Goal: Task Accomplishment & Management: Use online tool/utility

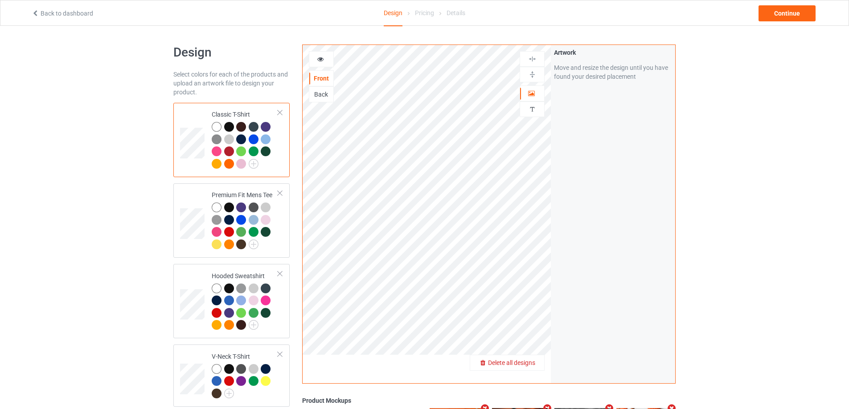
click at [527, 363] on span "Delete all designs" at bounding box center [511, 362] width 47 height 7
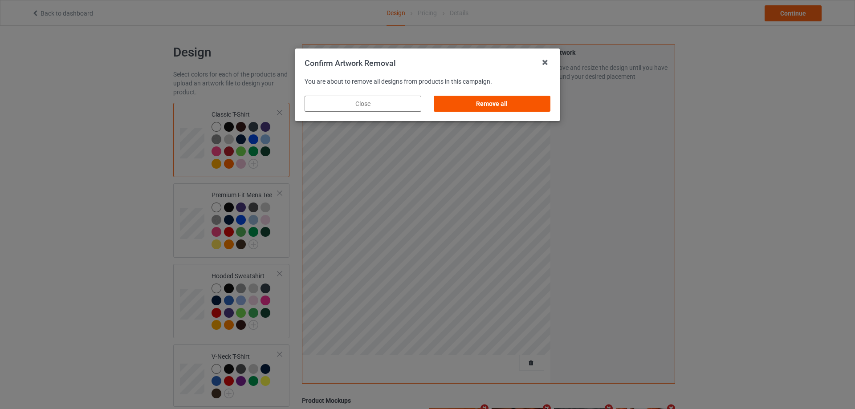
click at [503, 104] on div "Remove all" at bounding box center [492, 104] width 117 height 16
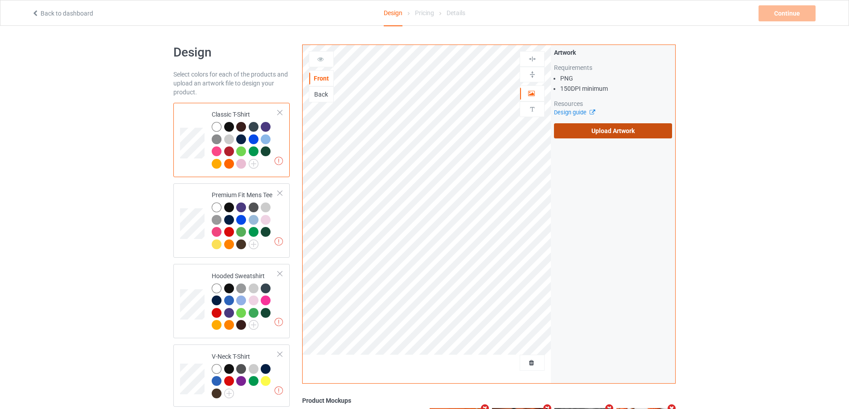
click at [580, 131] on label "Upload Artwork" at bounding box center [613, 130] width 118 height 15
click at [0, 0] on input "Upload Artwork" at bounding box center [0, 0] width 0 height 0
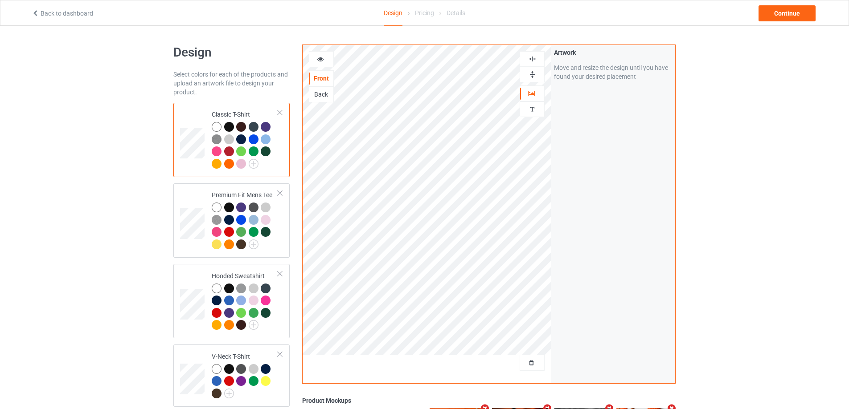
click at [74, 142] on div "Design Select colors for each of the products and upload an artwork file to des…" at bounding box center [424, 388] width 849 height 724
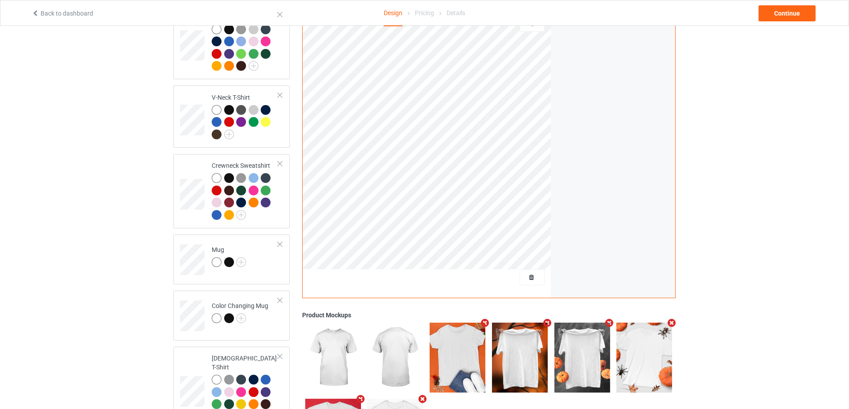
scroll to position [267, 0]
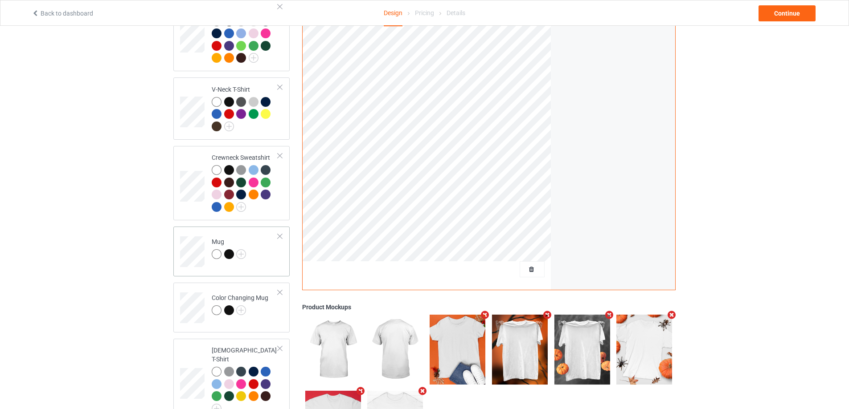
click at [255, 261] on td "Mug" at bounding box center [245, 248] width 76 height 37
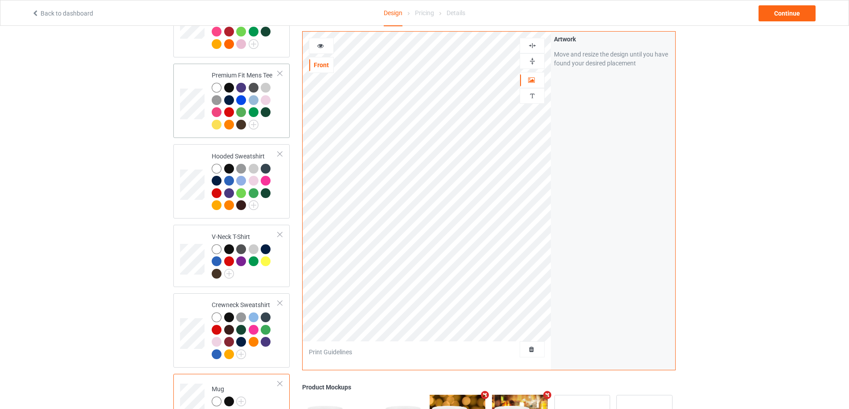
scroll to position [45, 0]
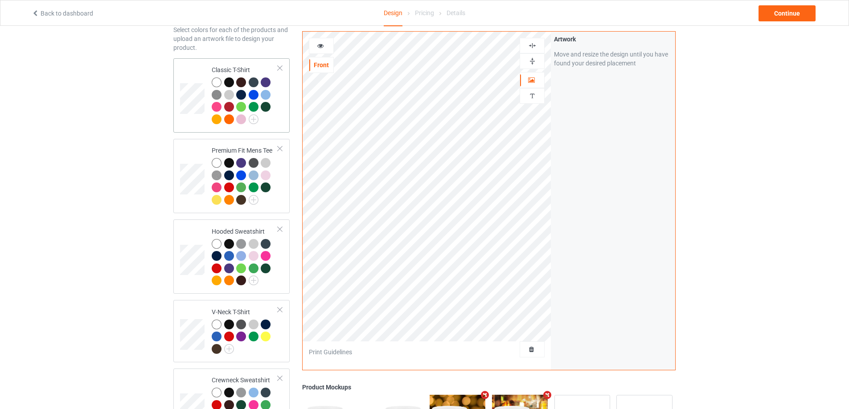
click at [190, 72] on td at bounding box center [193, 95] width 27 height 67
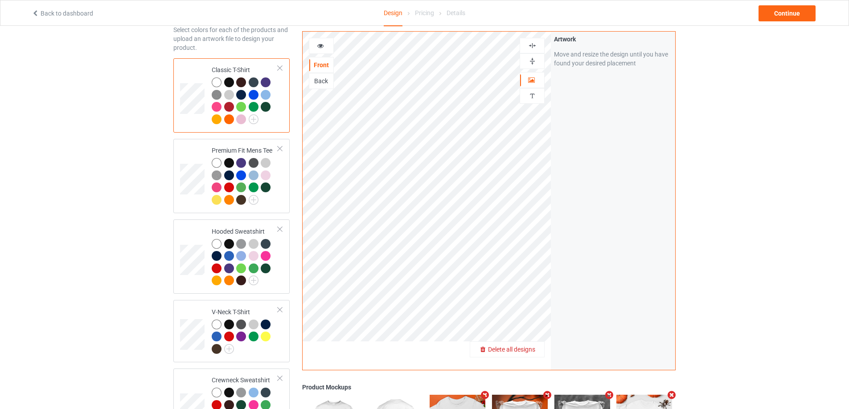
click at [532, 354] on div "Delete all designs" at bounding box center [507, 349] width 74 height 9
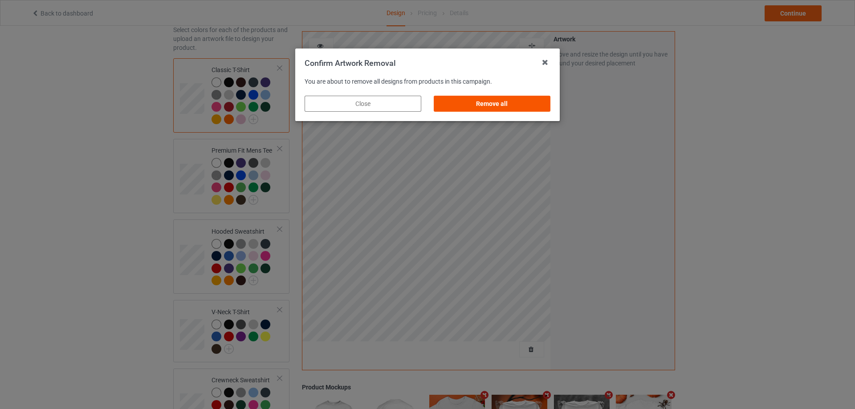
click at [531, 101] on div "Remove all" at bounding box center [492, 104] width 117 height 16
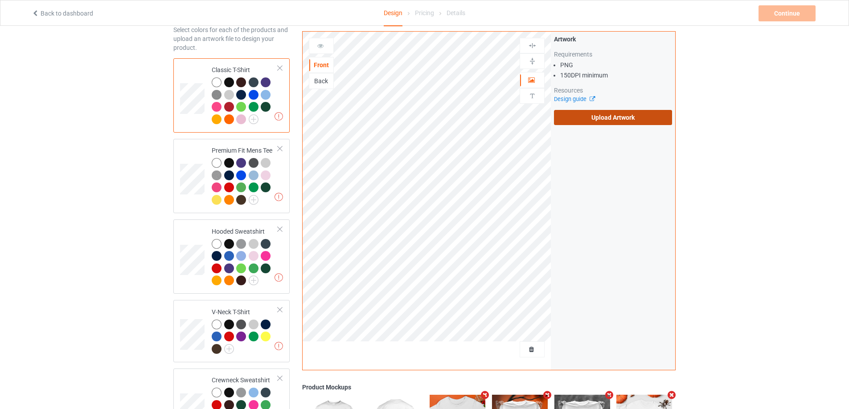
click at [618, 114] on label "Upload Artwork" at bounding box center [613, 117] width 118 height 15
click at [0, 0] on input "Upload Artwork" at bounding box center [0, 0] width 0 height 0
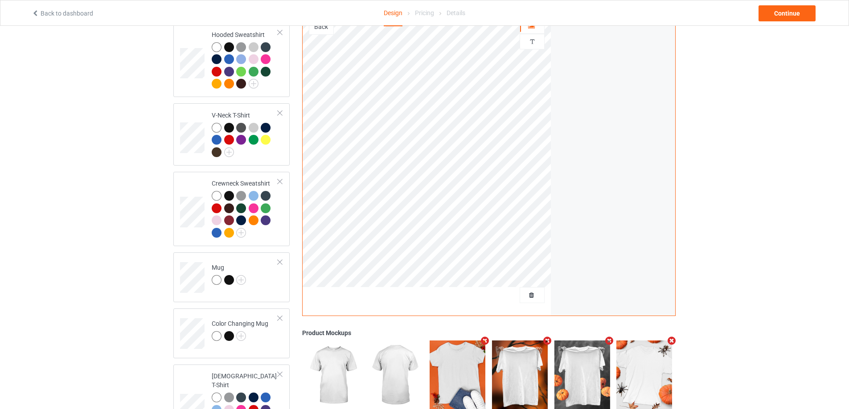
scroll to position [267, 0]
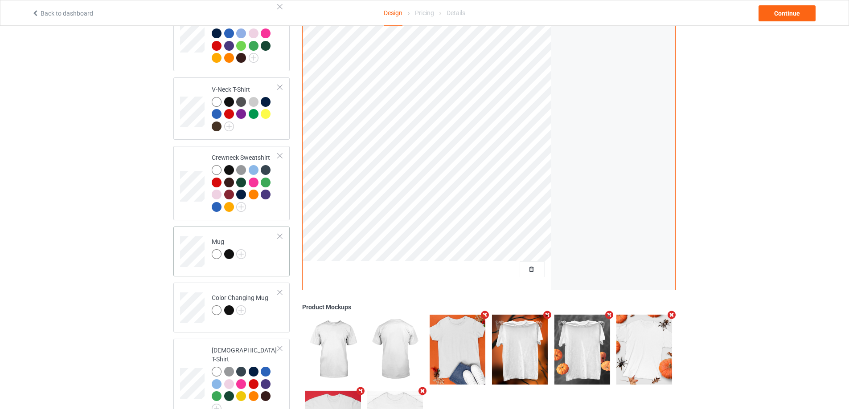
click at [260, 258] on td "Mug" at bounding box center [245, 248] width 76 height 37
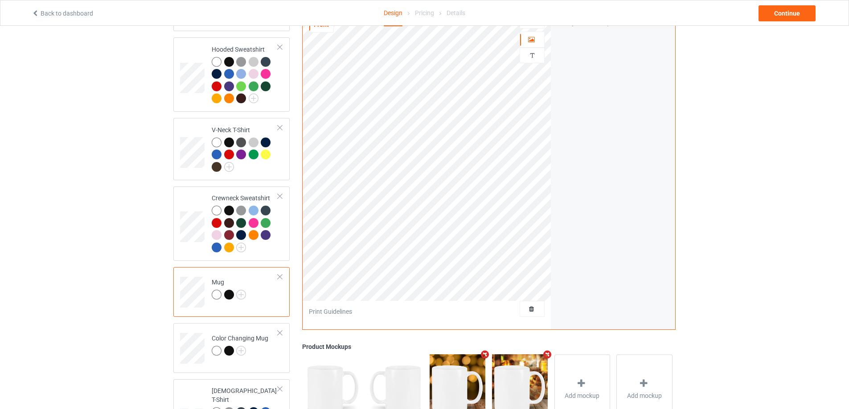
scroll to position [178, 0]
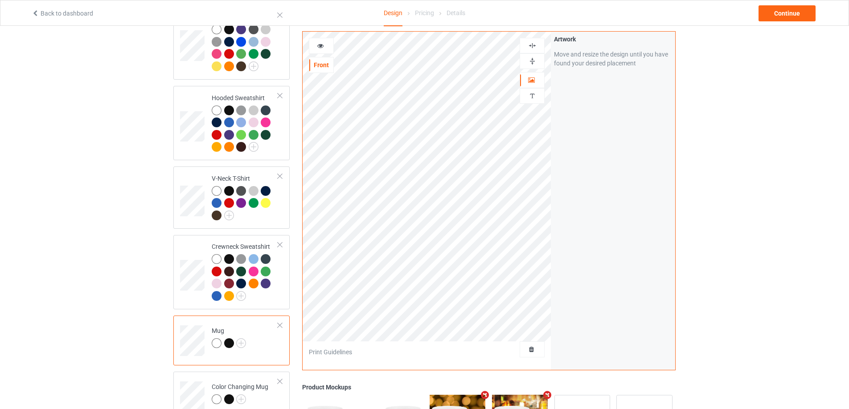
click at [535, 57] on img at bounding box center [532, 61] width 8 height 8
click at [531, 61] on img at bounding box center [532, 61] width 8 height 8
click at [532, 59] on img at bounding box center [532, 61] width 8 height 8
click at [791, 17] on div "Continue" at bounding box center [786, 13] width 57 height 16
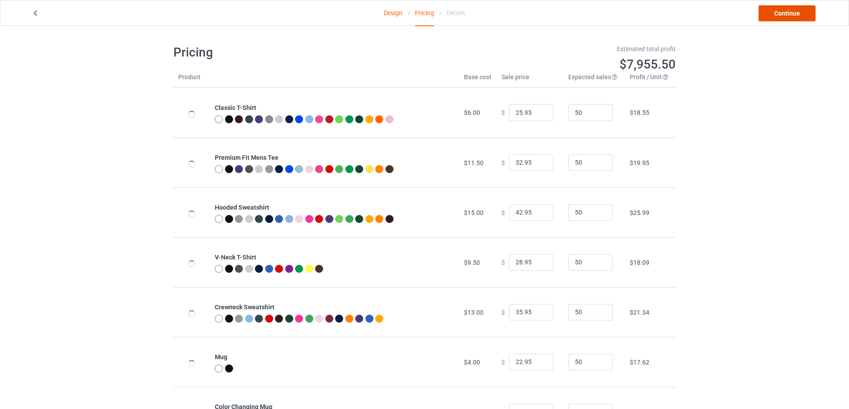
click at [791, 16] on link "Continue" at bounding box center [786, 13] width 57 height 16
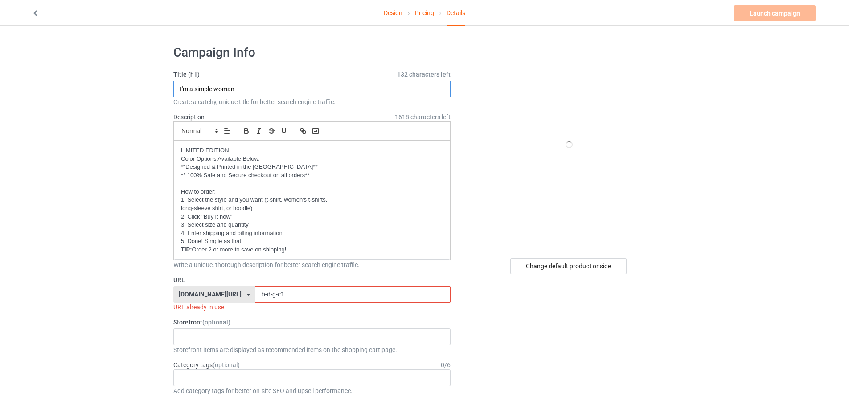
drag, startPoint x: 247, startPoint y: 91, endPoint x: 151, endPoint y: 91, distance: 95.8
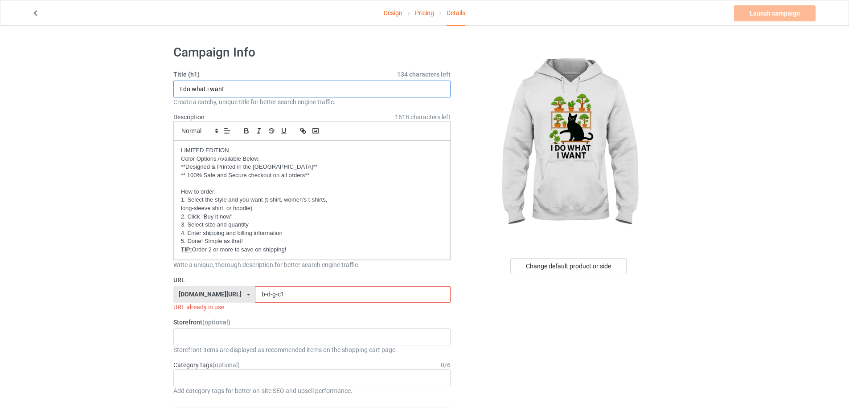
type input "I do what i want"
drag, startPoint x: 286, startPoint y: 294, endPoint x: 189, endPoint y: 283, distance: 96.9
click at [189, 283] on div "URL [DOMAIN_NAME][URL] [DOMAIN_NAME][URL] [DOMAIN_NAME][URL] [DOMAIN_NAME][URL]…" at bounding box center [311, 294] width 277 height 37
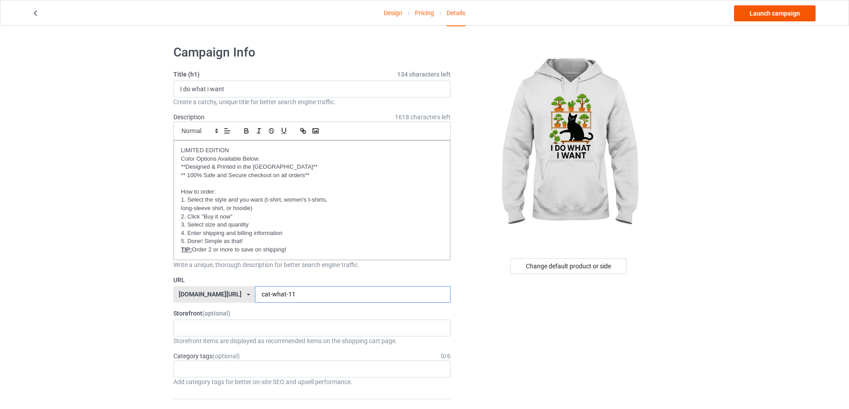
type input "cat-what-11"
click at [801, 12] on link "Launch campaign" at bounding box center [775, 13] width 82 height 16
